Goal: Information Seeking & Learning: Learn about a topic

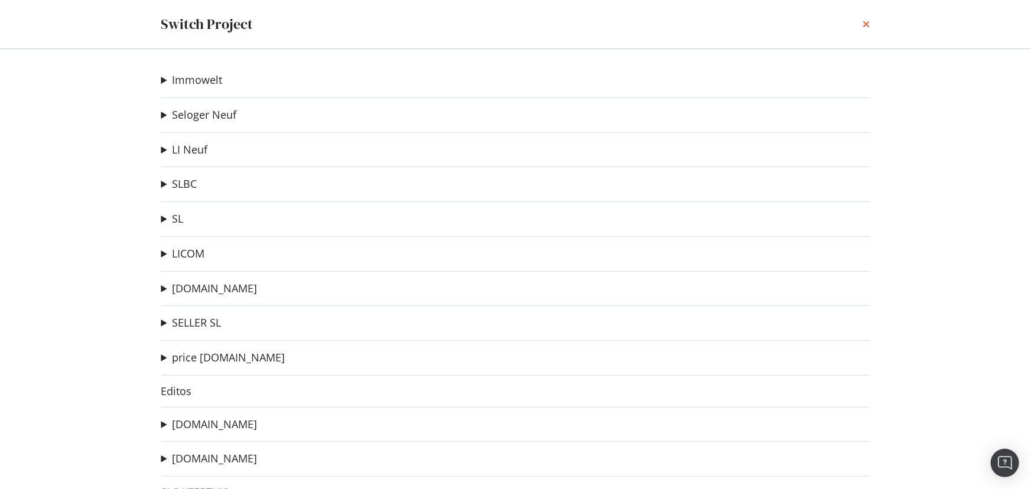
click at [869, 22] on icon "times" at bounding box center [866, 23] width 7 height 9
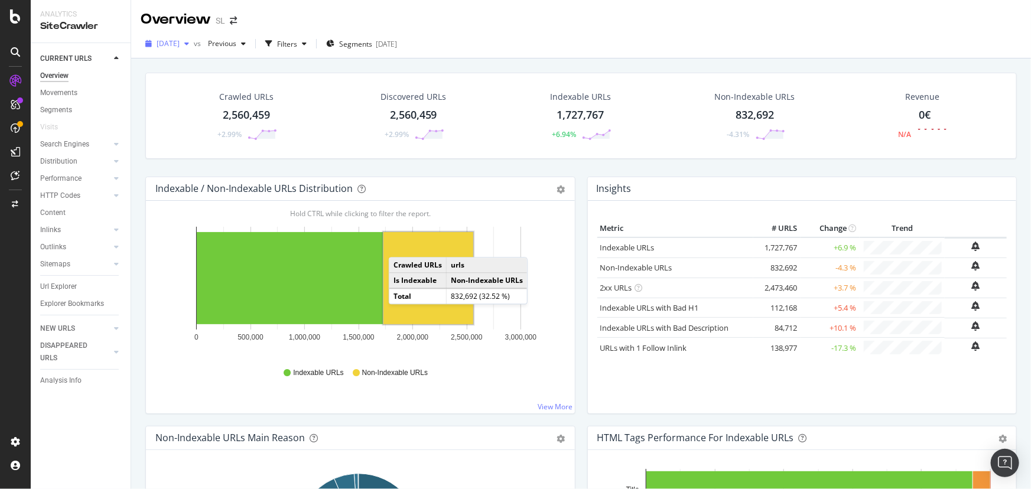
click at [180, 43] on span "[DATE]" at bounding box center [168, 43] width 23 height 10
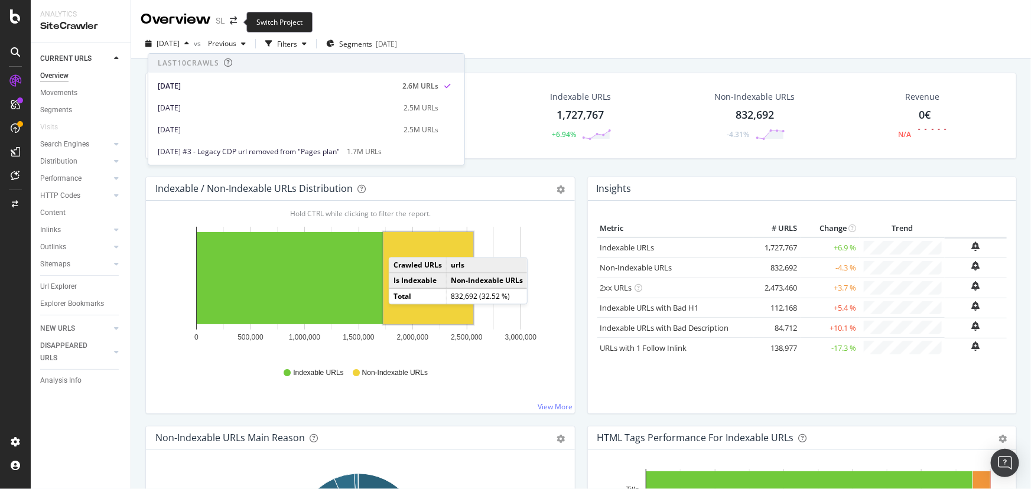
click at [239, 21] on span at bounding box center [233, 21] width 17 height 8
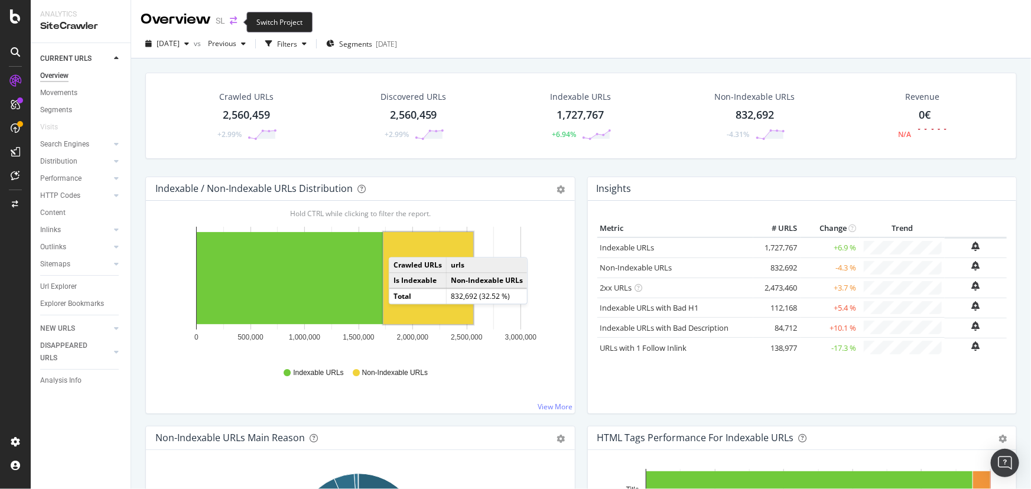
click at [233, 22] on icon "arrow-right-arrow-left" at bounding box center [233, 21] width 7 height 8
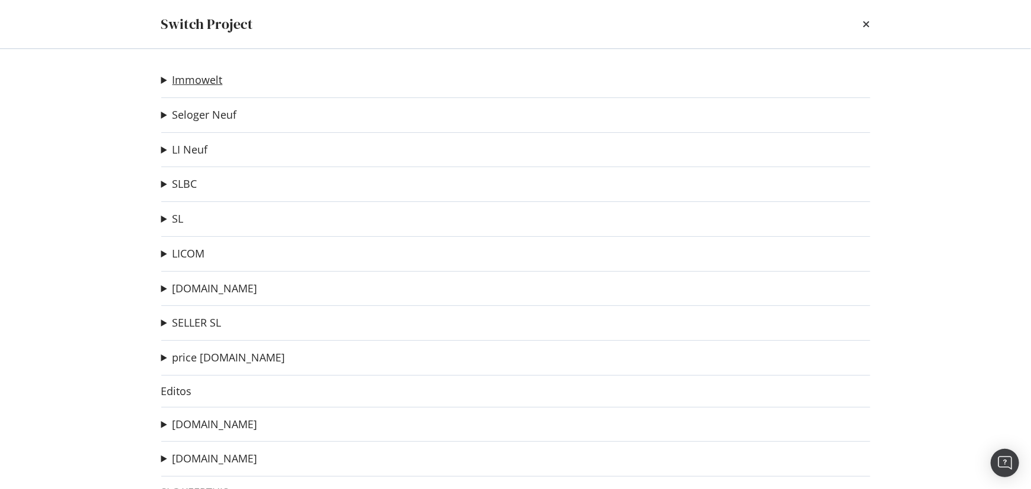
click at [203, 81] on link "Immowelt" at bounding box center [197, 80] width 50 height 12
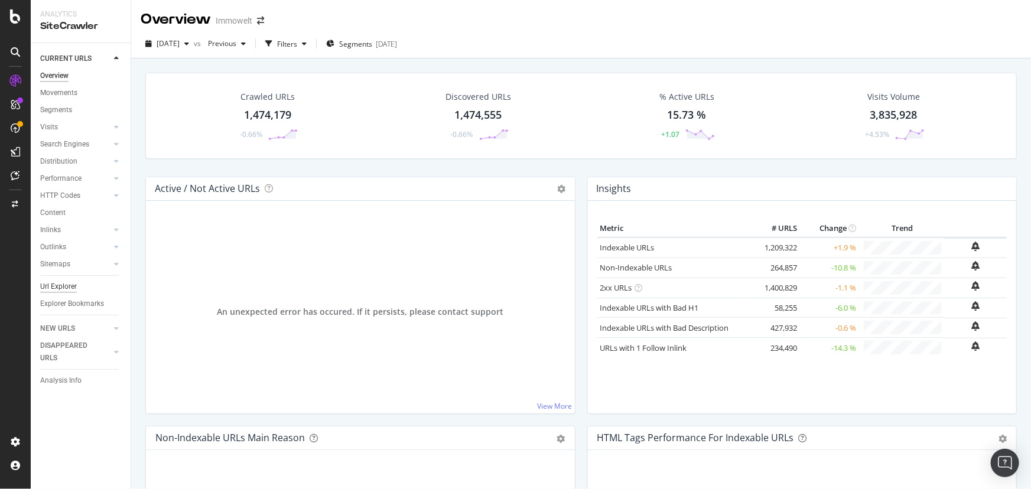
click at [57, 285] on div "Url Explorer" at bounding box center [58, 287] width 37 height 12
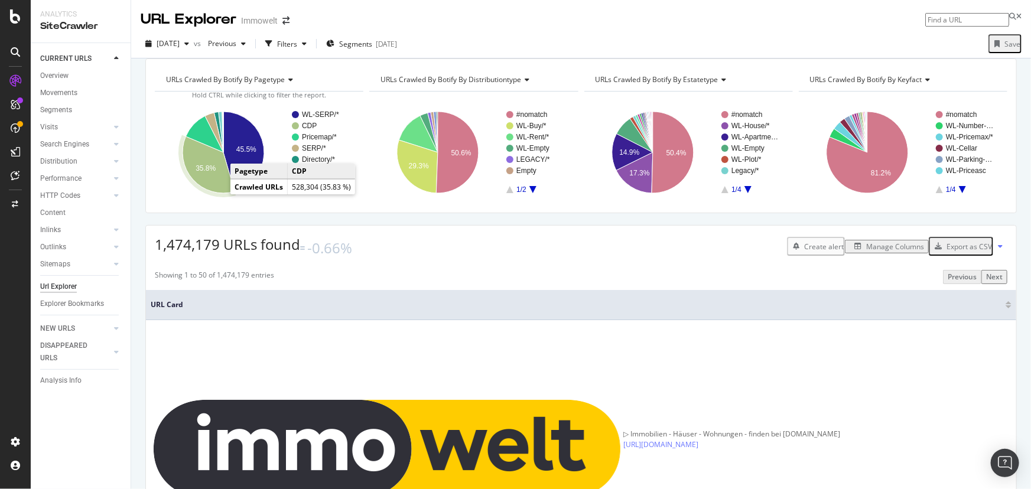
click at [211, 192] on icon "A chart." at bounding box center [209, 164] width 52 height 57
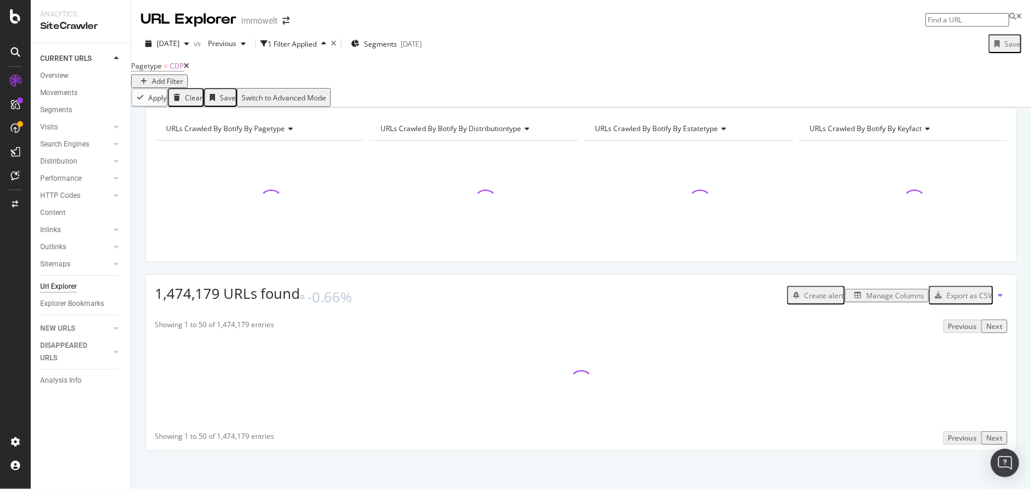
click at [872, 301] on div "Manage Columns" at bounding box center [895, 296] width 58 height 10
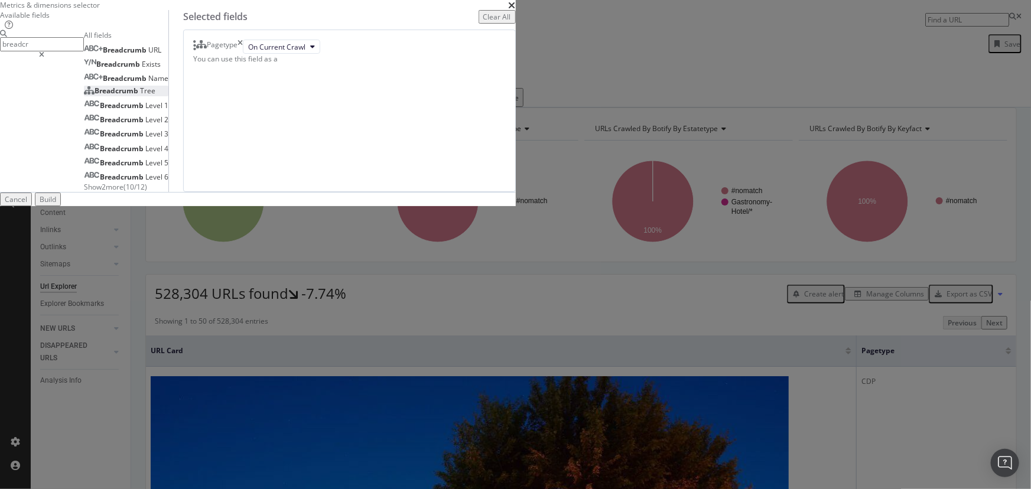
type input "breadcr"
click at [155, 96] on div "Breadcrumb Tree" at bounding box center [119, 91] width 71 height 10
click at [56, 204] on div "Build" at bounding box center [48, 199] width 17 height 10
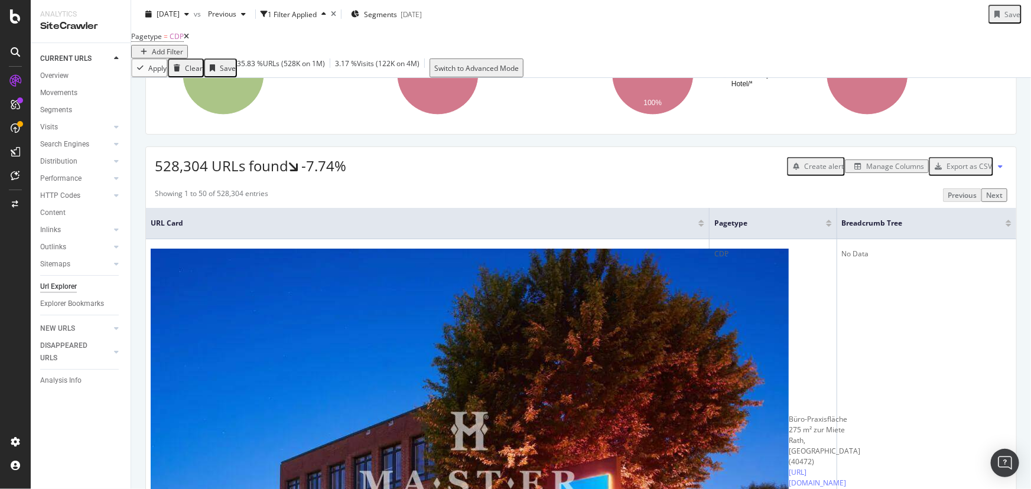
scroll to position [161, 0]
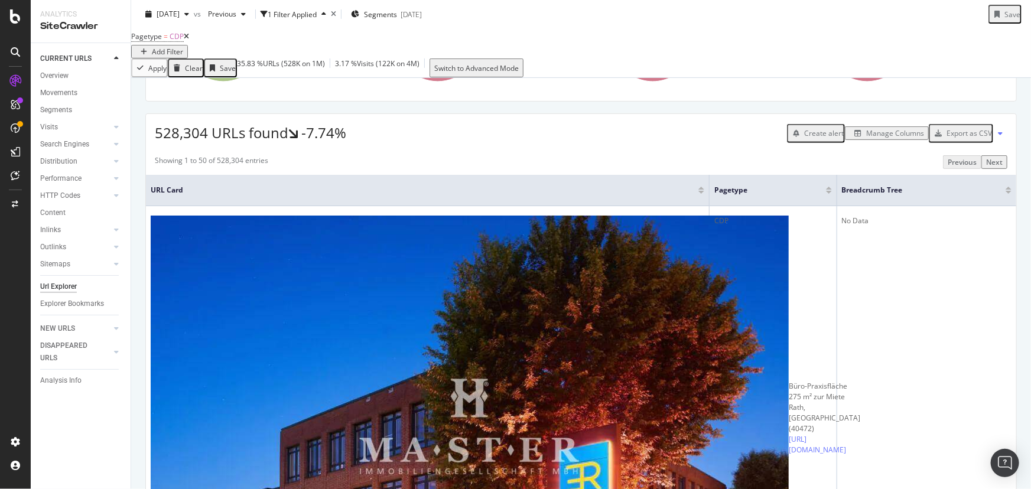
click at [883, 138] on div "Manage Columns" at bounding box center [895, 133] width 58 height 10
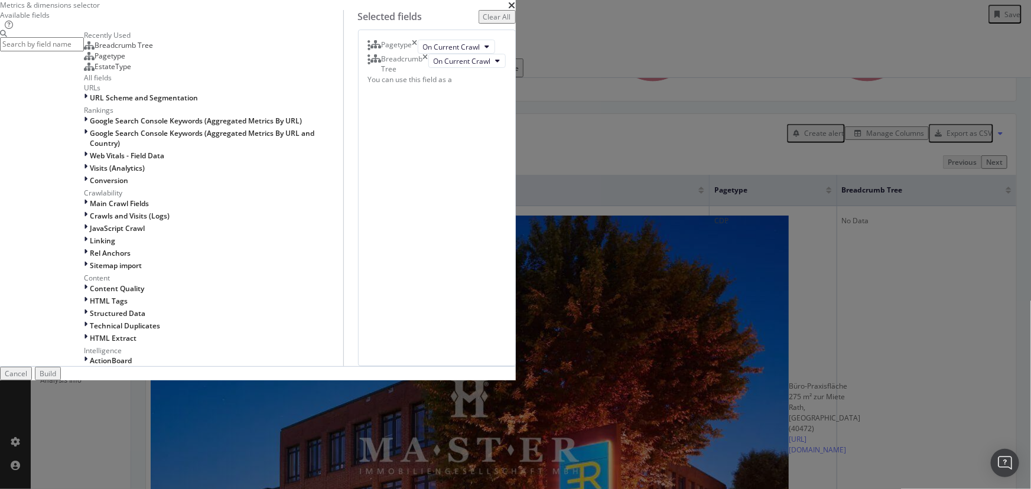
click at [84, 51] on input "modal" at bounding box center [42, 44] width 84 height 14
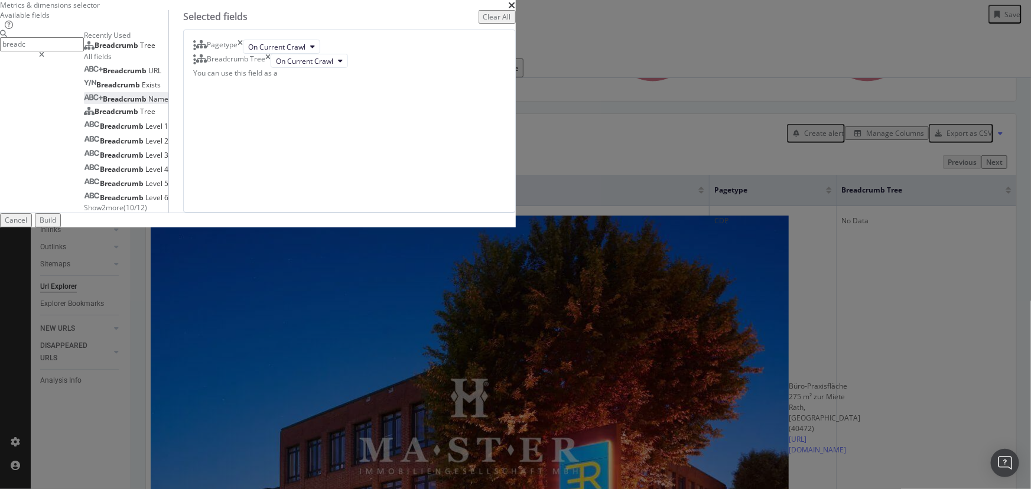
type input "breadc"
click at [168, 104] on div "Breadcrumb Name" at bounding box center [126, 99] width 84 height 10
click at [56, 225] on div "Build" at bounding box center [48, 220] width 17 height 10
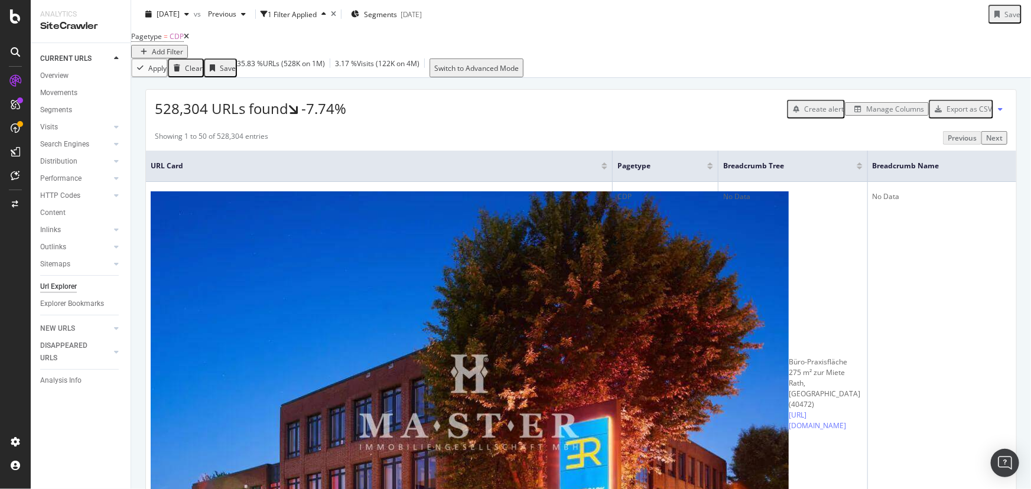
scroll to position [185, 0]
click at [883, 113] on div "Manage Columns" at bounding box center [895, 108] width 58 height 10
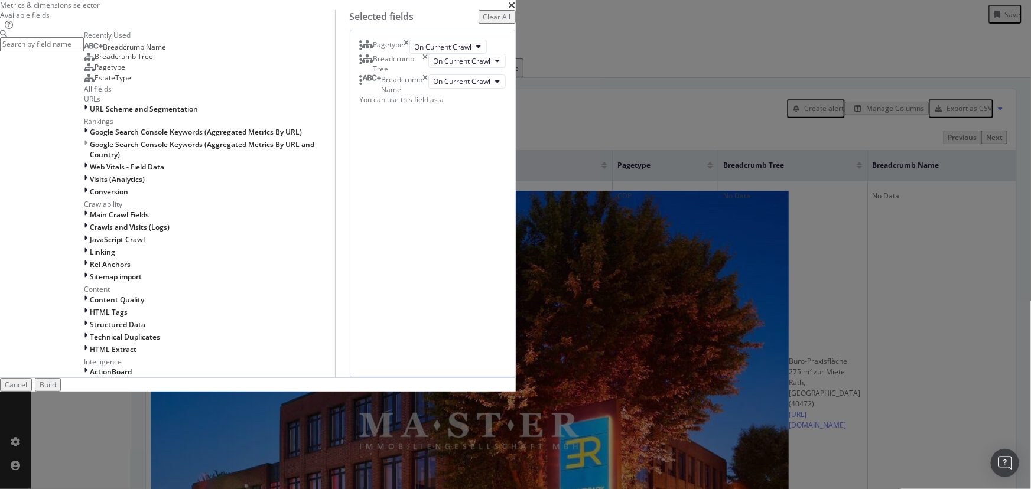
click at [84, 51] on input "modal" at bounding box center [42, 44] width 84 height 14
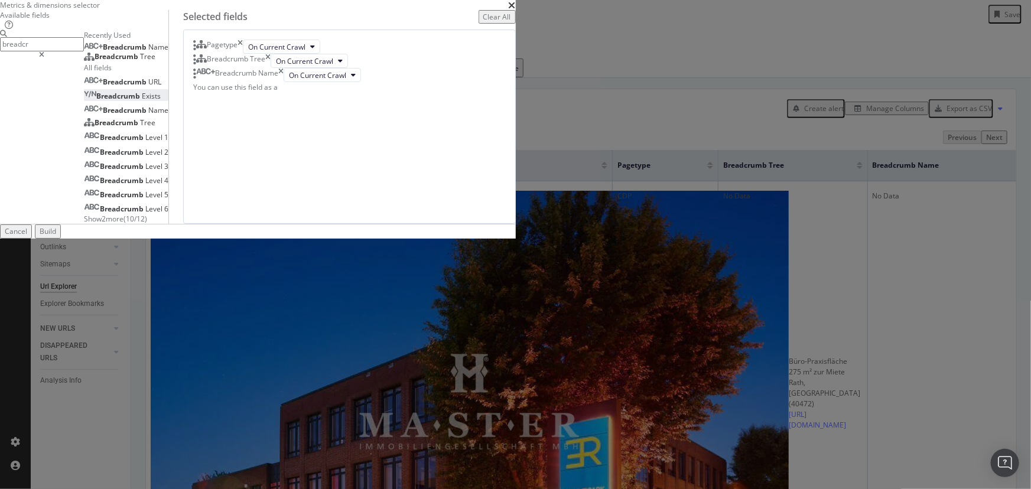
type input "breadcr"
click at [161, 101] on div "Breadcrumb Exists" at bounding box center [122, 96] width 77 height 10
click at [123, 224] on span "Show 2 more" at bounding box center [104, 219] width 40 height 10
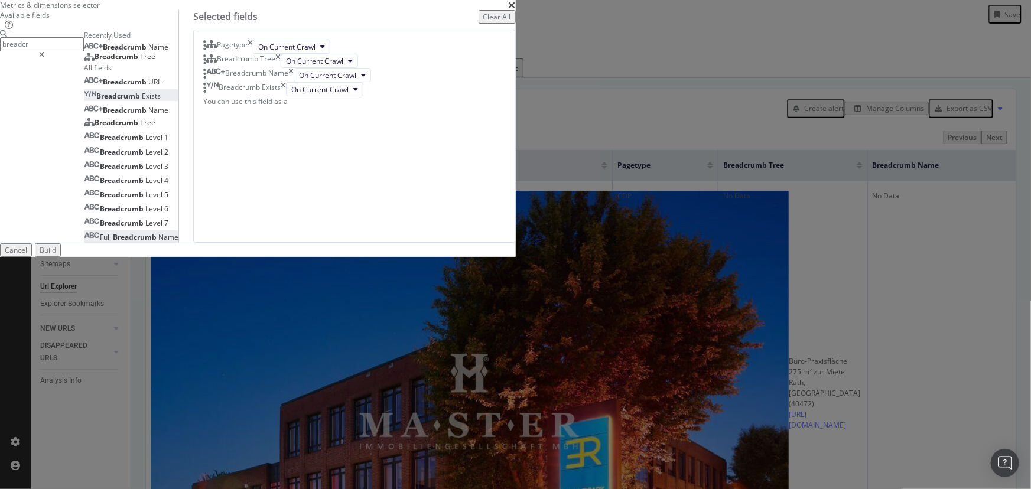
click at [178, 242] on div "Full Breadcrumb Name" at bounding box center [131, 237] width 95 height 10
click at [56, 255] on div "Build" at bounding box center [48, 250] width 17 height 10
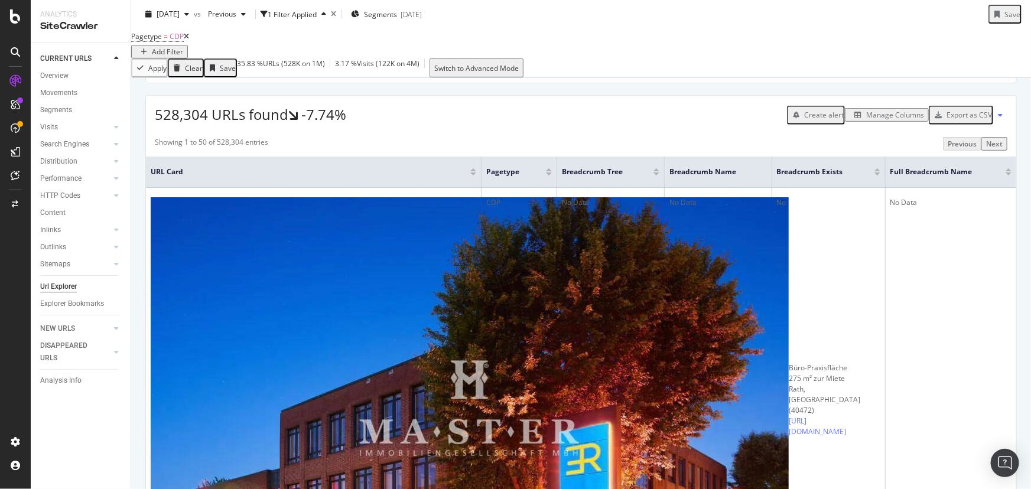
scroll to position [185, 0]
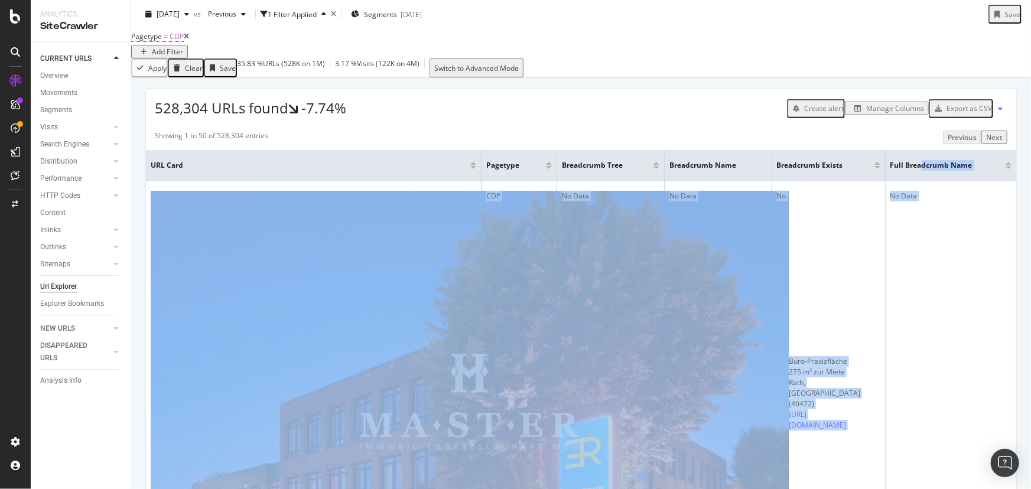
drag, startPoint x: 915, startPoint y: 187, endPoint x: 954, endPoint y: 288, distance: 108.8
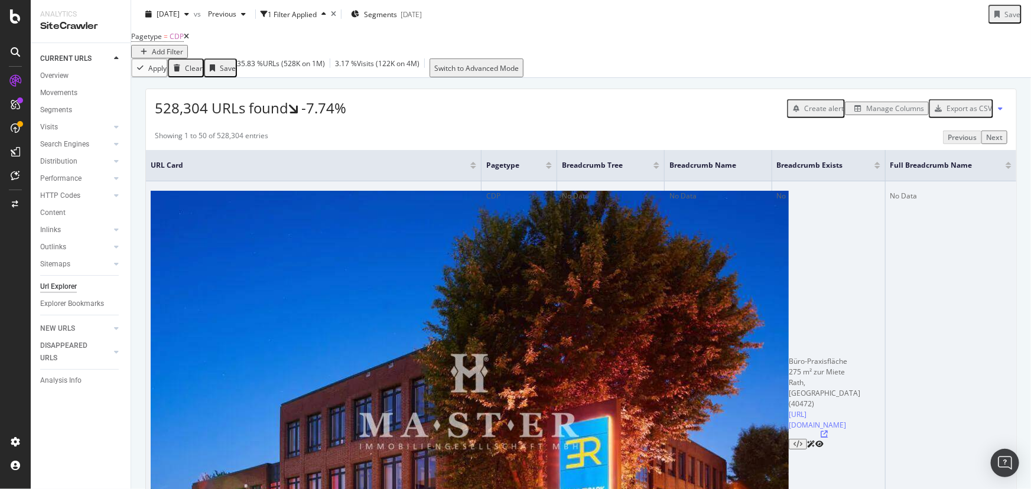
click at [821, 431] on icon at bounding box center [824, 434] width 7 height 7
